Goal: Check status: Check status

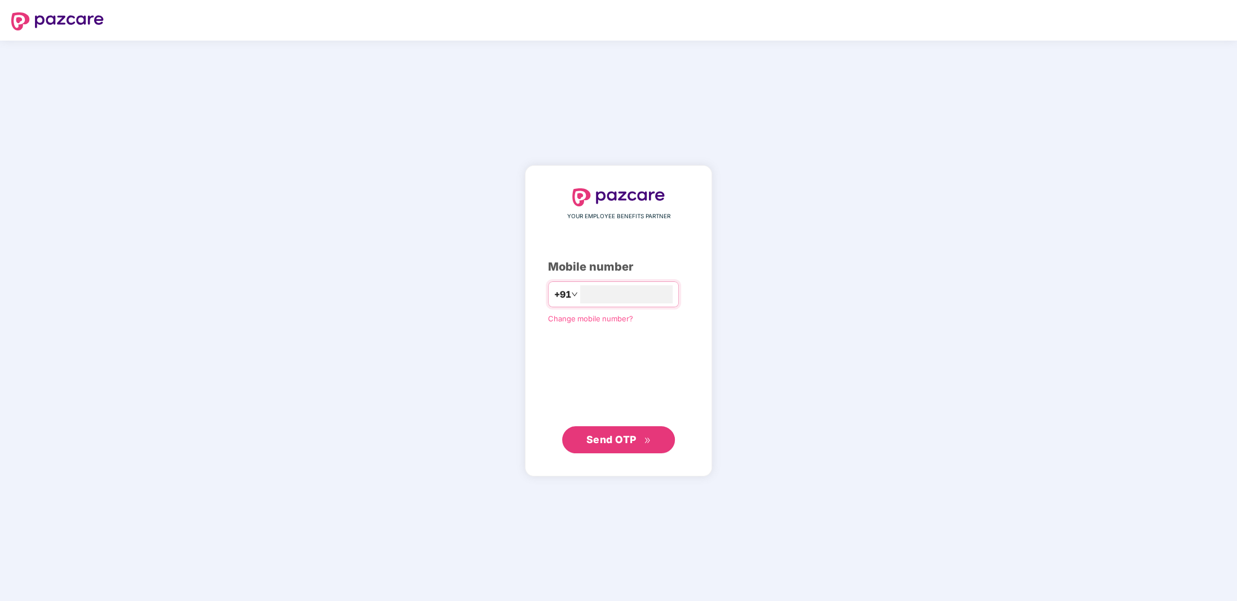
type input "**********"
click at [621, 443] on span "Send OTP" at bounding box center [612, 440] width 50 height 12
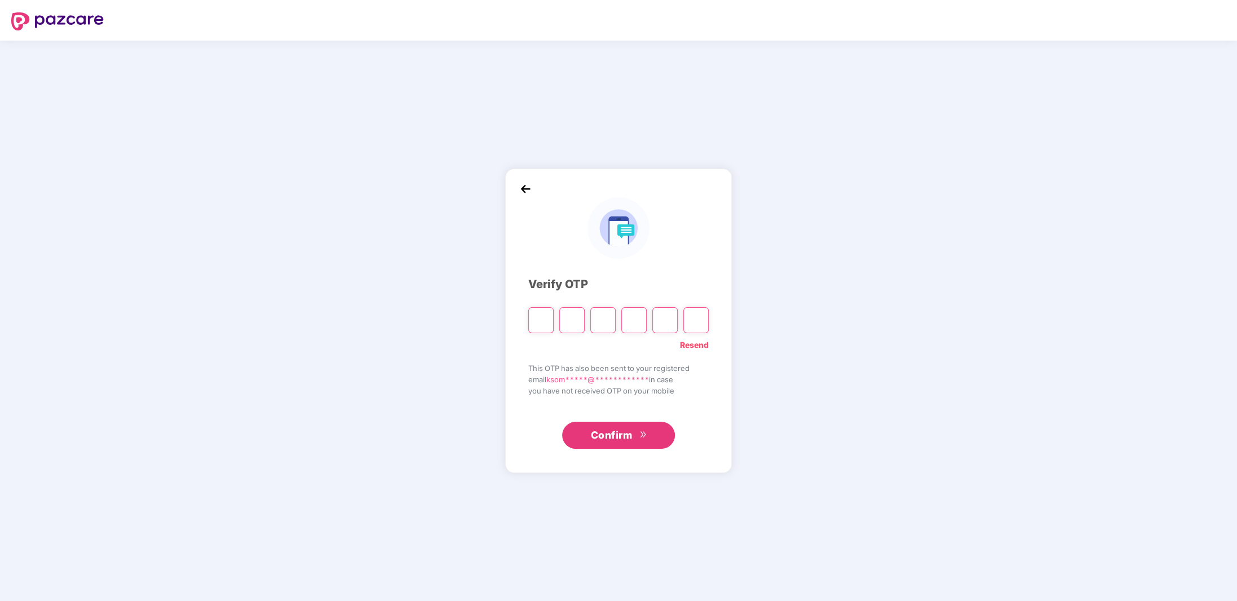
type input "*"
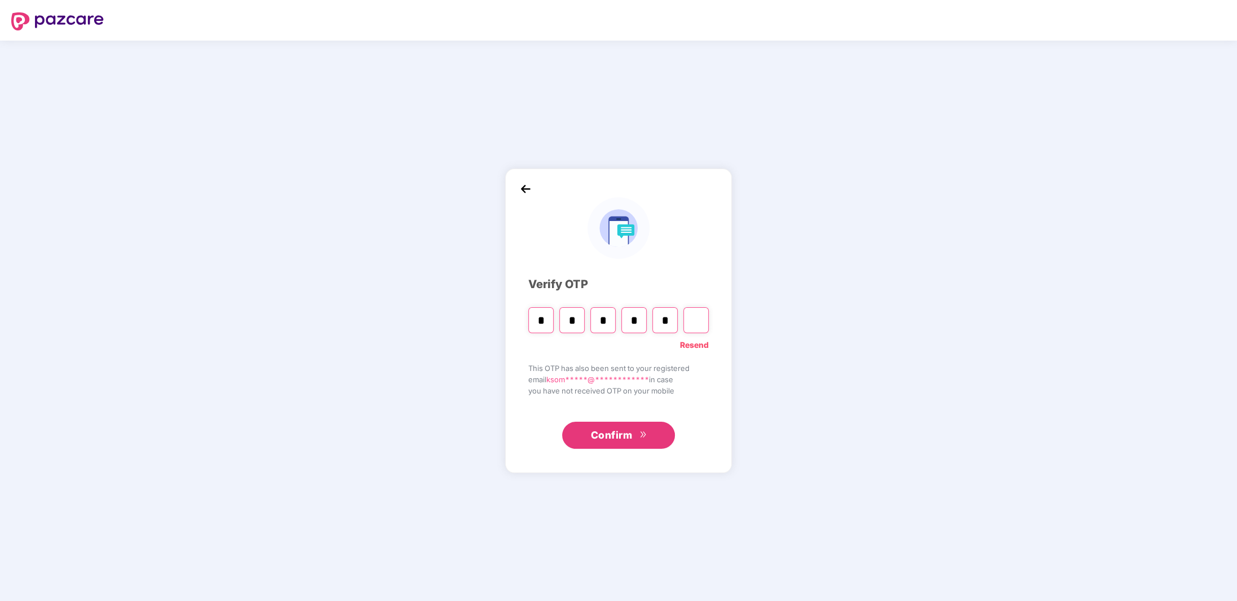
type input "*"
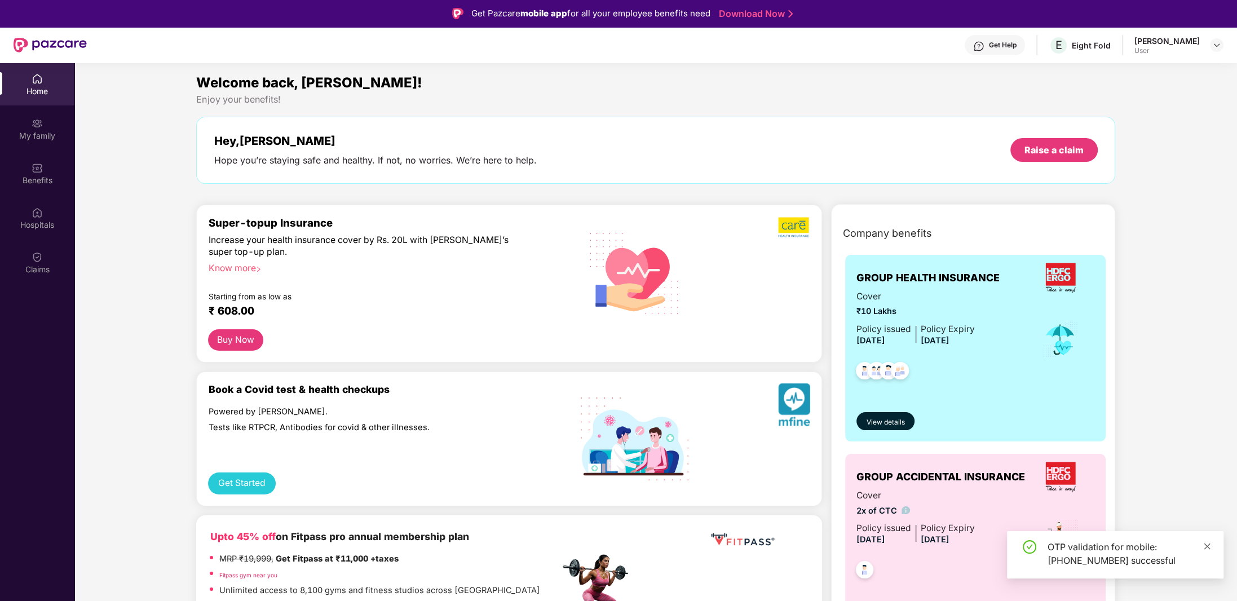
click at [1209, 545] on icon "close" at bounding box center [1208, 547] width 8 height 8
click at [39, 262] on div "Claims" at bounding box center [37, 262] width 74 height 42
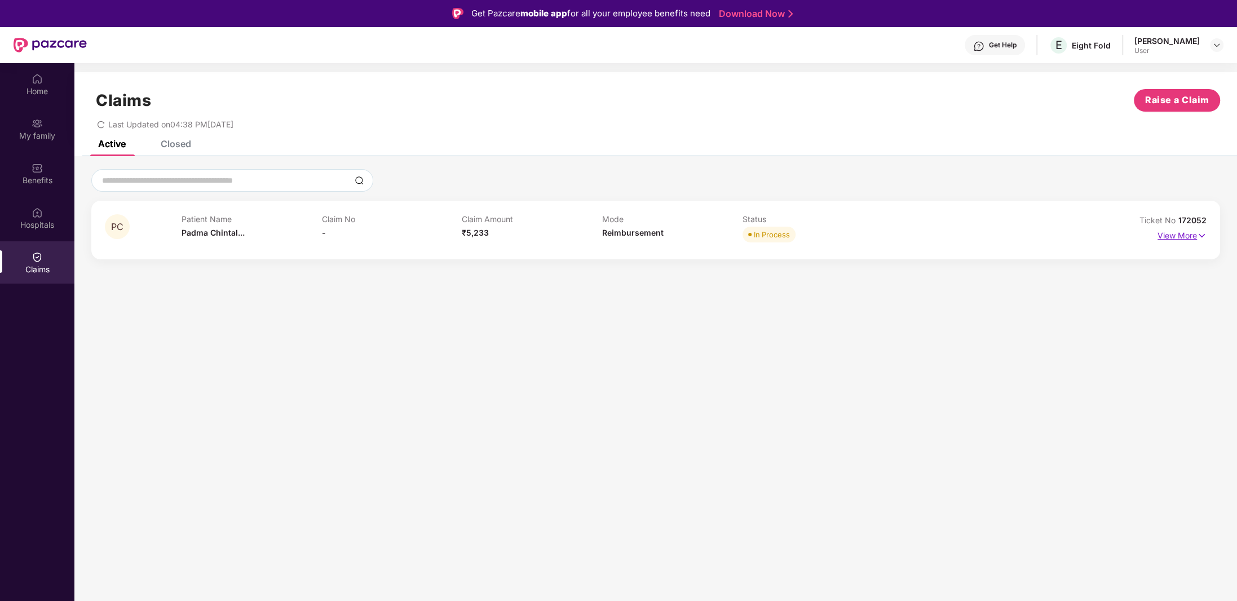
click at [1187, 236] on p "View More" at bounding box center [1182, 234] width 49 height 15
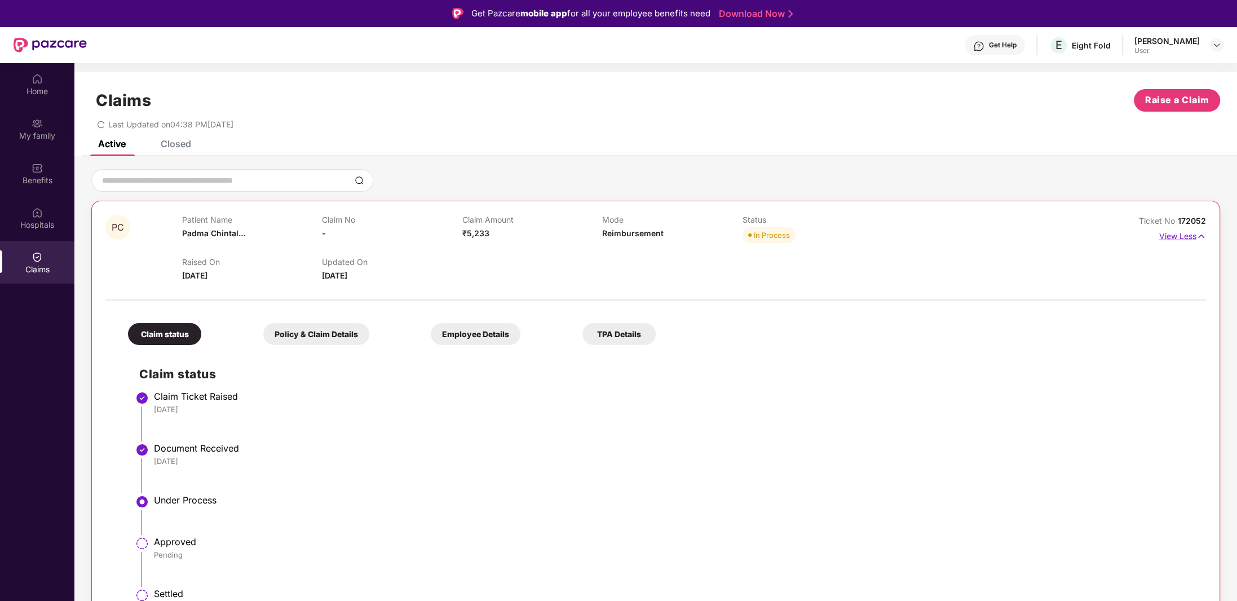
click at [1183, 234] on p "View Less" at bounding box center [1183, 234] width 47 height 15
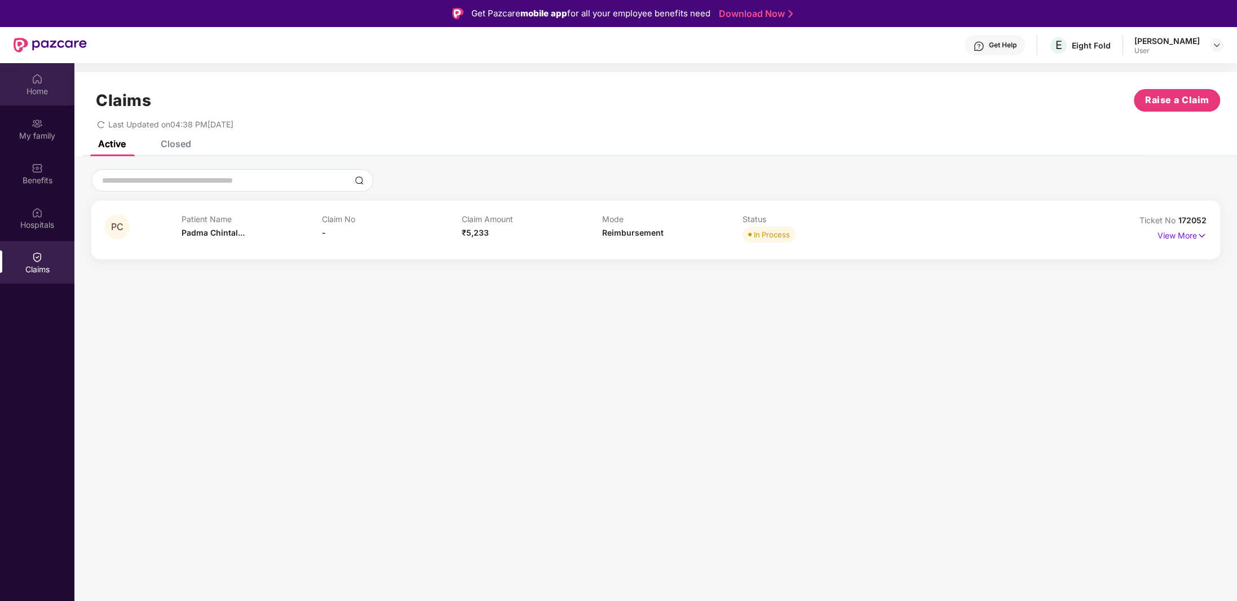
click at [37, 94] on div "Home" at bounding box center [37, 91] width 74 height 11
